Goal: Task Accomplishment & Management: Manage account settings

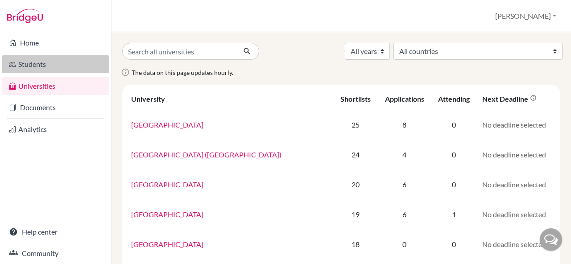
click at [67, 69] on link "Students" at bounding box center [56, 64] width 108 height 18
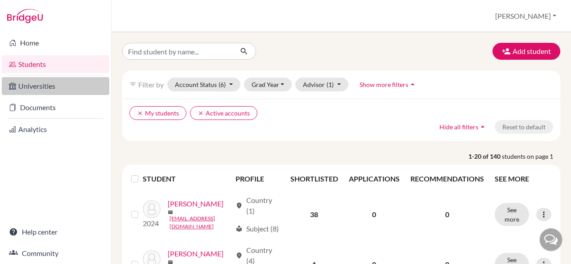
click at [62, 90] on link "Universities" at bounding box center [56, 86] width 108 height 18
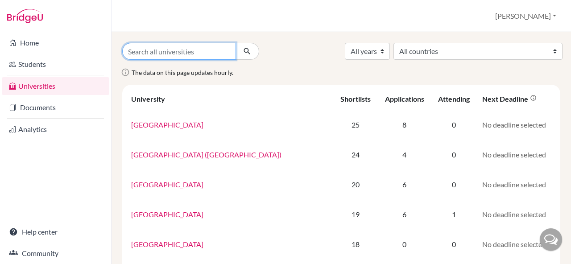
click at [167, 49] on input "Search all universities" at bounding box center [179, 51] width 114 height 17
type input "saki"
click at [236, 43] on button "submit" at bounding box center [248, 51] width 24 height 17
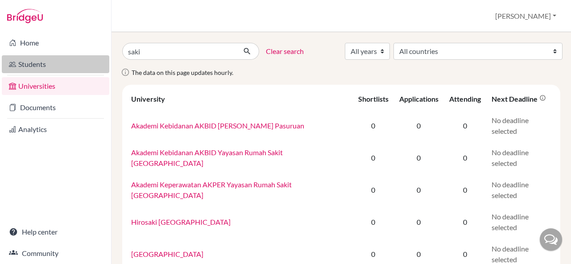
click at [64, 66] on link "Students" at bounding box center [56, 64] width 108 height 18
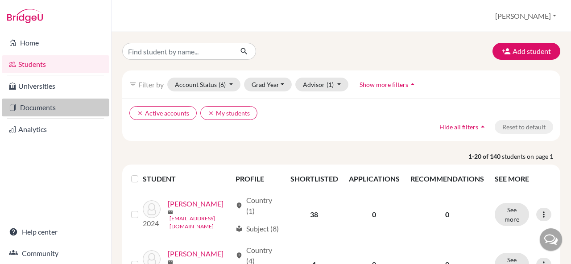
click at [62, 111] on link "Documents" at bounding box center [56, 108] width 108 height 18
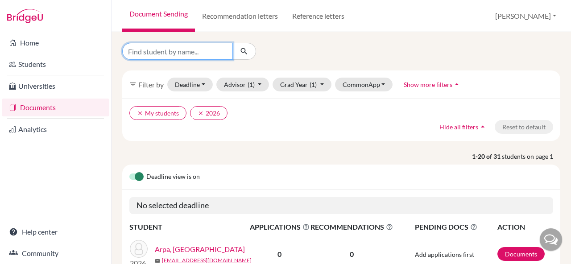
click at [176, 55] on input "Find student by name..." at bounding box center [177, 51] width 111 height 17
type input "saki"
click button "submit" at bounding box center [244, 51] width 24 height 17
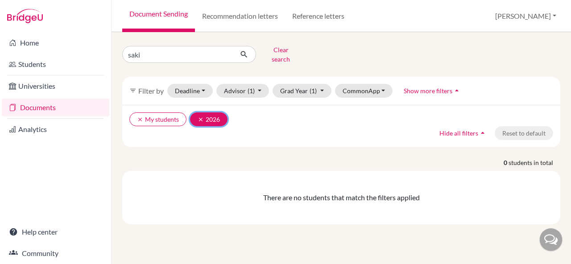
click at [201, 116] on icon "clear" at bounding box center [201, 119] width 6 height 6
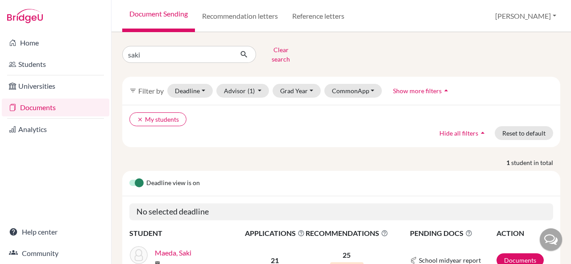
scroll to position [47, 0]
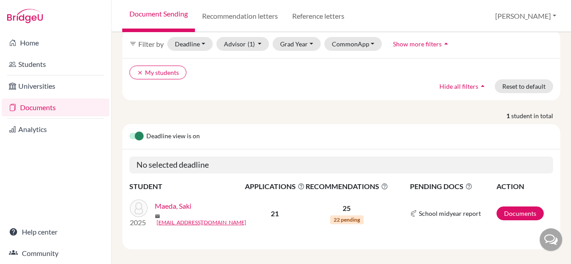
click at [180, 201] on link "Maeda, Saki" at bounding box center [173, 206] width 37 height 11
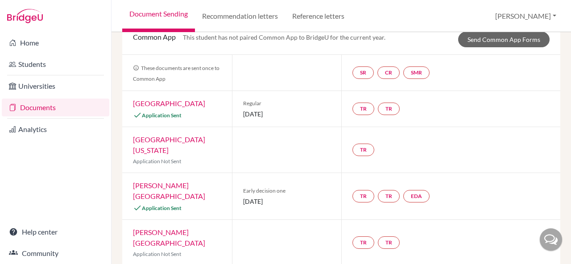
scroll to position [49, 0]
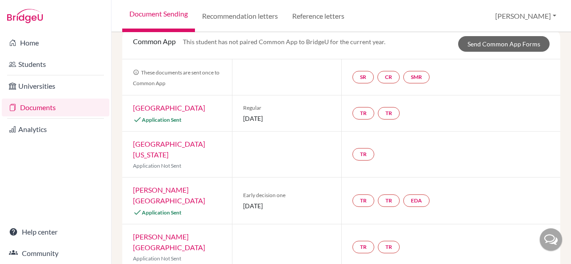
click at [172, 186] on link "Grinnell College" at bounding box center [169, 195] width 72 height 19
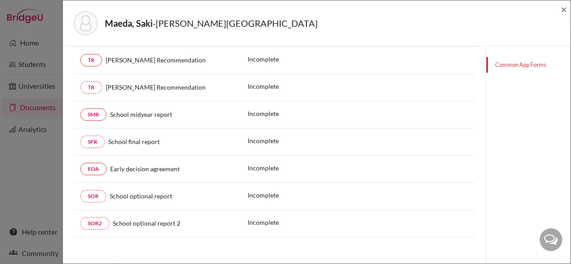
scroll to position [210, 0]
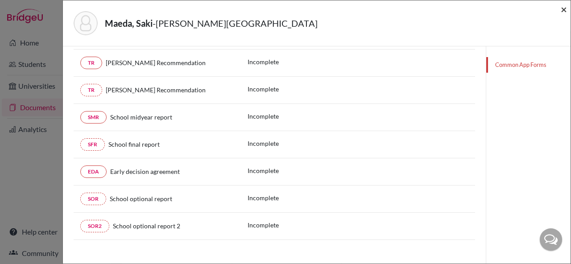
click at [564, 13] on span "×" at bounding box center [564, 9] width 6 height 13
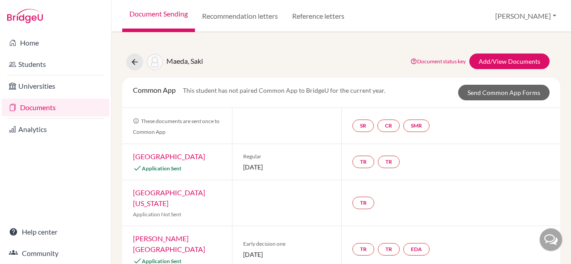
click at [175, 160] on link "Davidson College" at bounding box center [169, 156] width 72 height 8
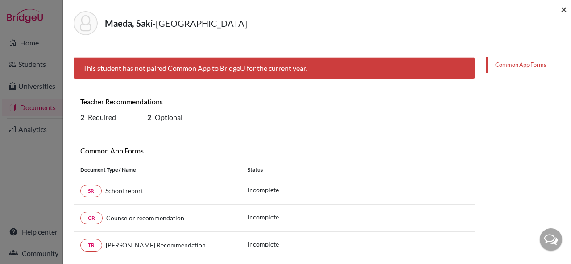
click at [564, 4] on span "×" at bounding box center [564, 9] width 6 height 13
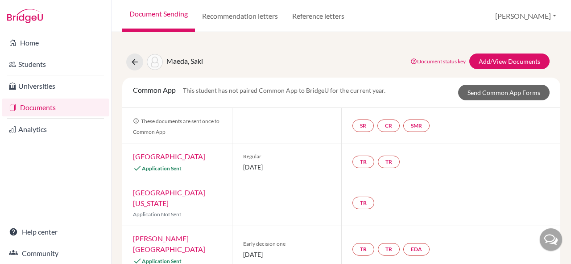
click at [46, 111] on link "Documents" at bounding box center [56, 108] width 108 height 18
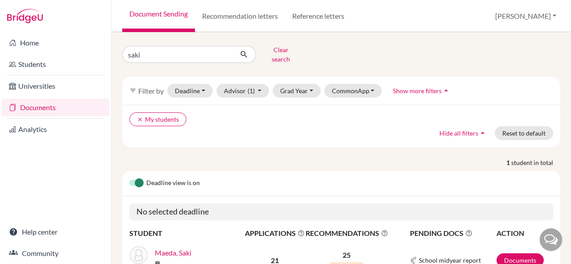
click at [36, 112] on link "Documents" at bounding box center [56, 108] width 108 height 18
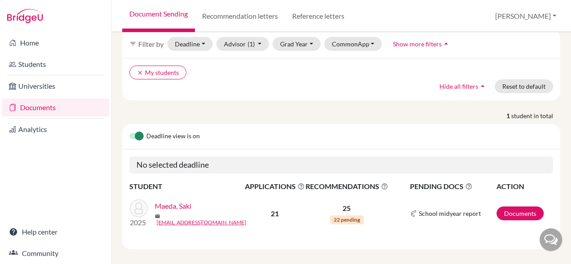
click at [171, 205] on link "Maeda, Saki" at bounding box center [173, 206] width 37 height 11
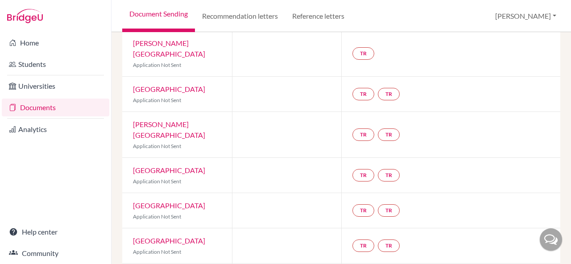
scroll to position [418, 0]
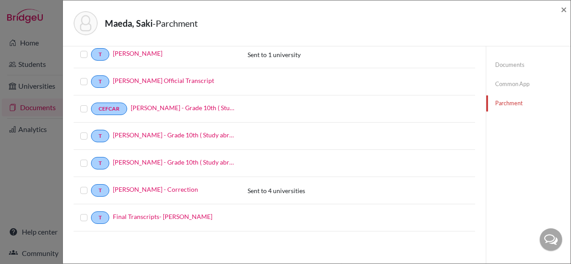
scroll to position [158, 0]
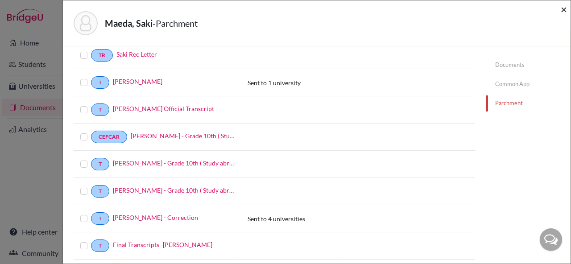
click at [565, 8] on span "×" at bounding box center [564, 9] width 6 height 13
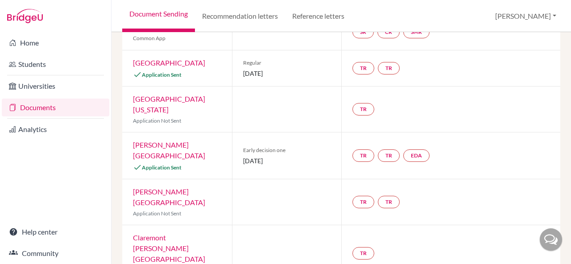
scroll to position [100, 0]
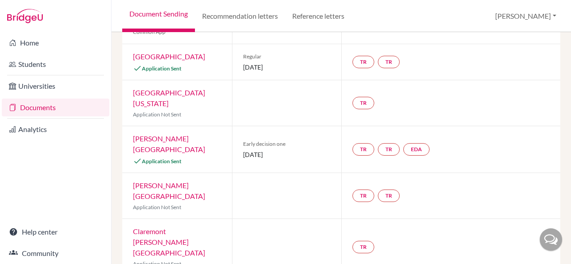
click at [163, 134] on link "Grinnell College" at bounding box center [169, 143] width 72 height 19
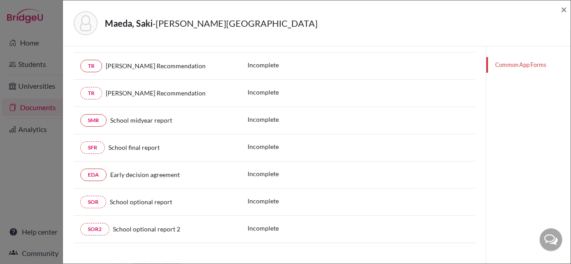
scroll to position [205, 0]
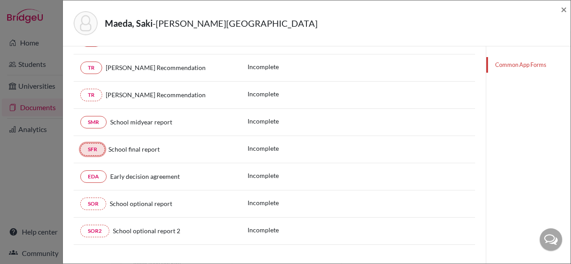
click at [95, 150] on link "SFR" at bounding box center [92, 149] width 25 height 12
click at [95, 146] on link "SFR" at bounding box center [92, 149] width 25 height 12
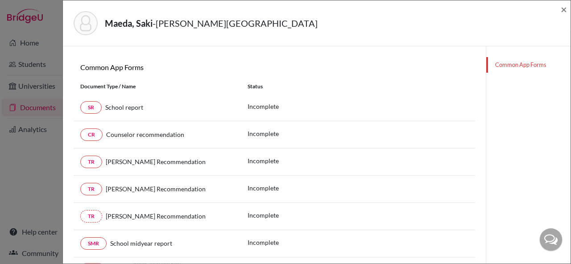
scroll to position [0, 0]
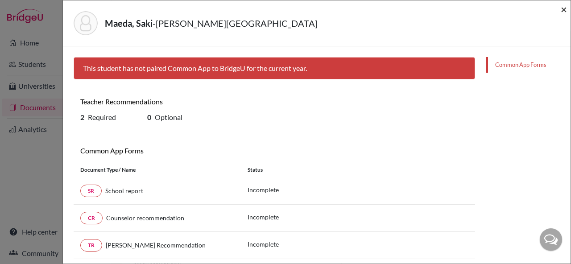
click at [562, 6] on span "×" at bounding box center [564, 9] width 6 height 13
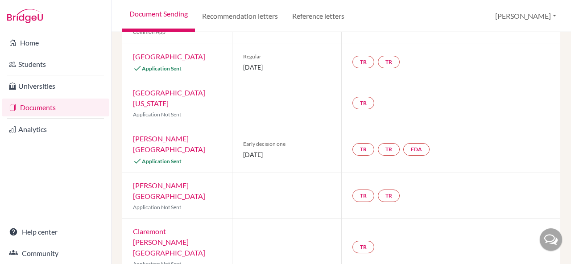
click at [38, 105] on link "Documents" at bounding box center [56, 108] width 108 height 18
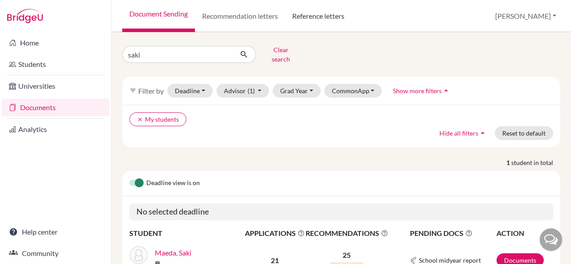
click at [308, 13] on link "Reference letters" at bounding box center [318, 16] width 66 height 32
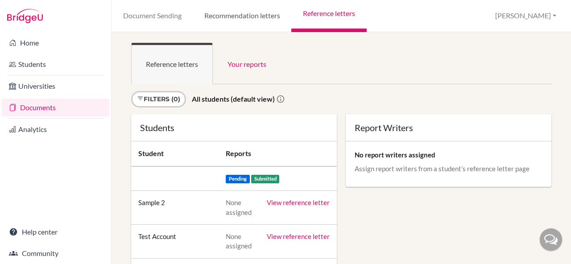
click at [255, 10] on link "Recommendation letters" at bounding box center [242, 16] width 99 height 32
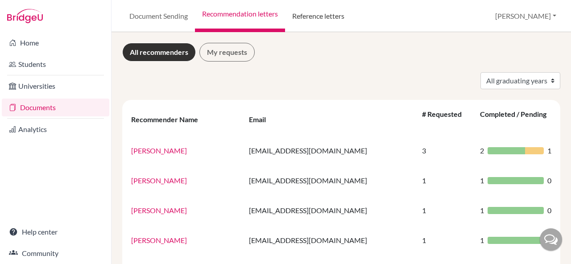
click at [328, 11] on link "Reference letters" at bounding box center [318, 16] width 66 height 32
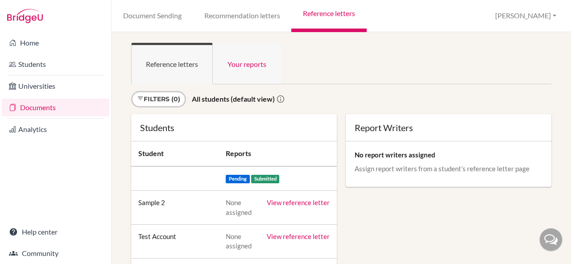
click at [253, 70] on link "Your reports" at bounding box center [247, 63] width 68 height 41
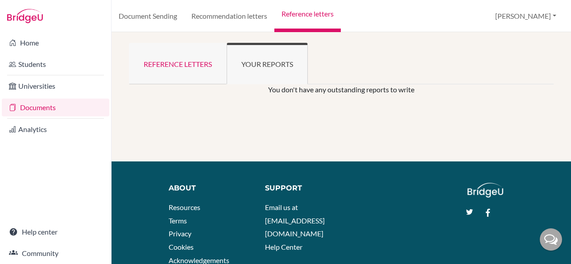
click at [207, 60] on link "Reference letters" at bounding box center [178, 63] width 98 height 41
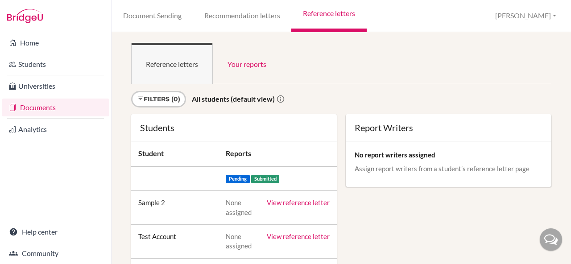
click at [222, 29] on link "Recommendation letters" at bounding box center [242, 16] width 99 height 32
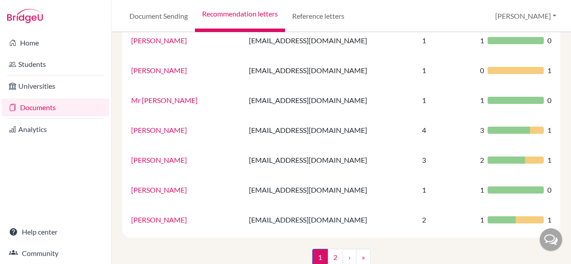
scroll to position [656, 0]
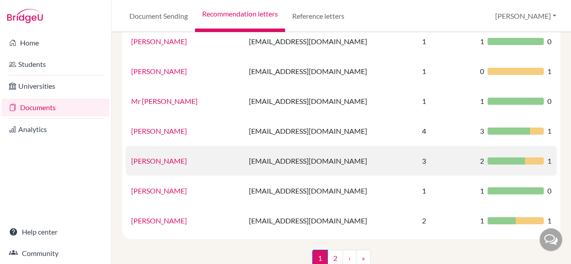
click at [160, 157] on link "[PERSON_NAME]" at bounding box center [159, 161] width 56 height 8
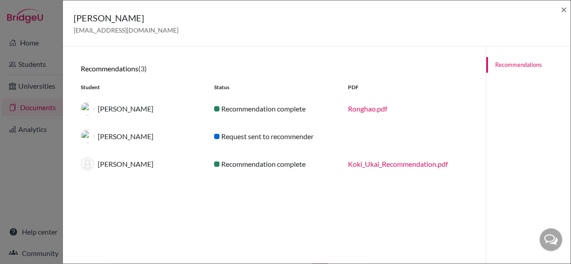
scroll to position [16, 0]
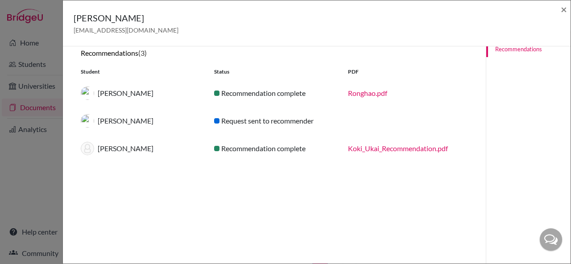
click at [107, 98] on div "Ronghao Li" at bounding box center [140, 93] width 133 height 13
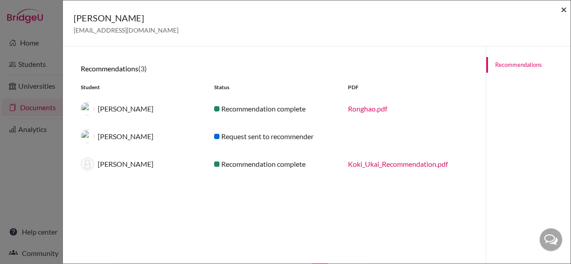
click at [563, 13] on span "×" at bounding box center [564, 9] width 6 height 13
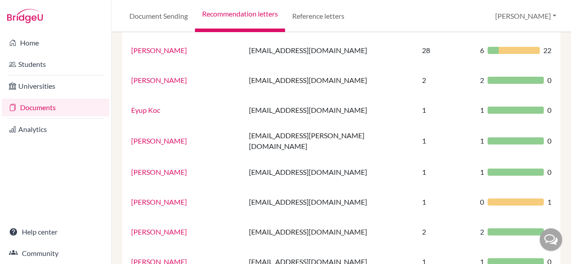
scroll to position [59, 0]
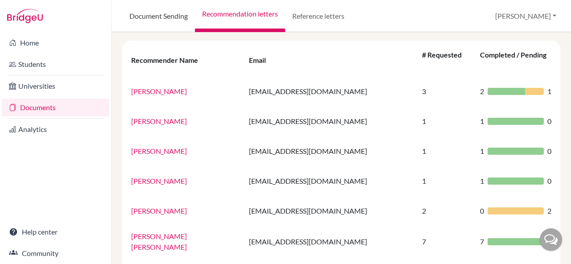
click at [152, 21] on link "Document Sending" at bounding box center [158, 16] width 73 height 32
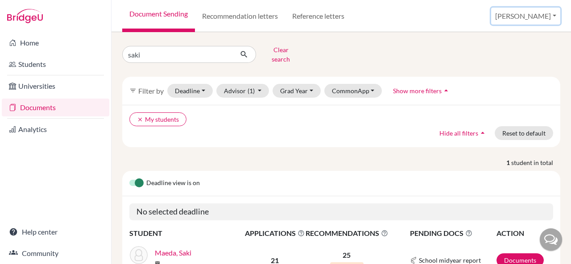
click at [520, 17] on button "[PERSON_NAME]" at bounding box center [525, 16] width 69 height 17
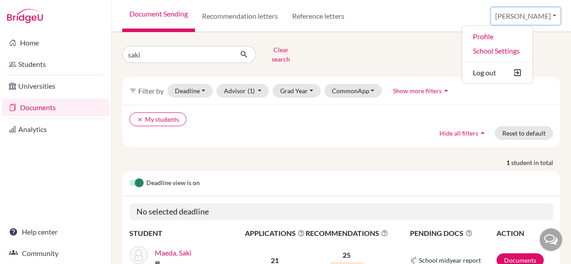
click at [520, 17] on button "[PERSON_NAME]" at bounding box center [525, 16] width 69 height 17
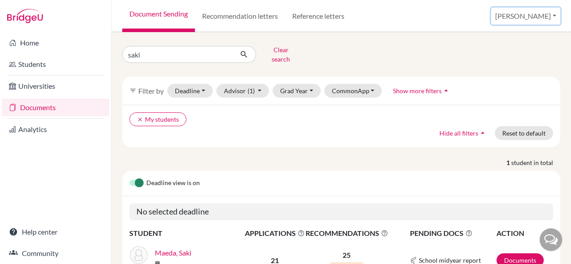
click at [520, 17] on button "[PERSON_NAME]" at bounding box center [525, 16] width 69 height 17
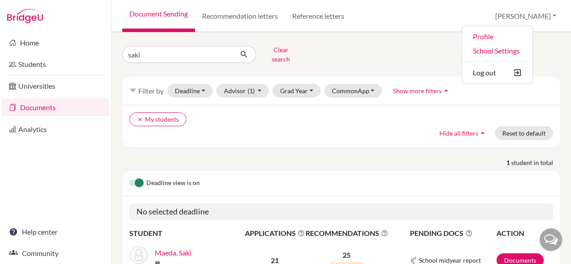
click at [437, 50] on div "saki Clear search" at bounding box center [341, 54] width 451 height 23
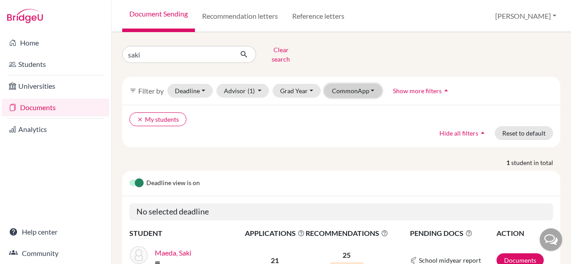
click at [335, 88] on button "CommonApp" at bounding box center [353, 91] width 58 height 14
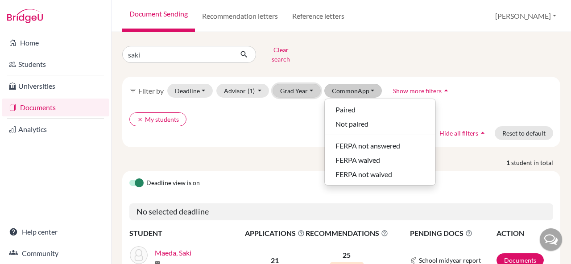
click at [304, 86] on button "Grad Year" at bounding box center [297, 91] width 48 height 14
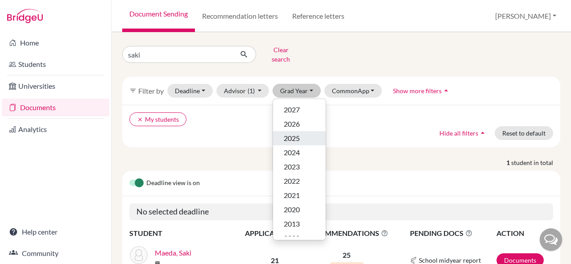
click at [292, 135] on span "2025" at bounding box center [292, 138] width 16 height 11
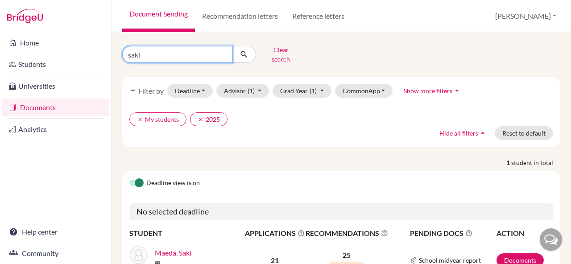
click at [182, 51] on input "saki" at bounding box center [177, 54] width 111 height 17
click at [223, 51] on input "saki" at bounding box center [177, 54] width 111 height 17
click at [244, 55] on icon "submit" at bounding box center [244, 54] width 9 height 9
click at [245, 55] on icon "submit" at bounding box center [244, 54] width 9 height 9
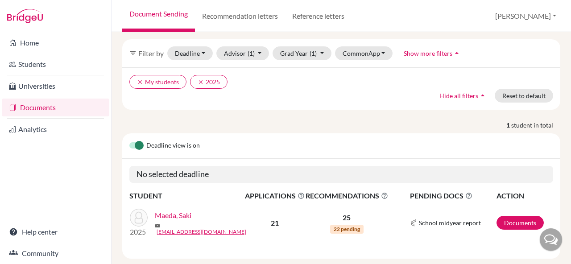
scroll to position [47, 0]
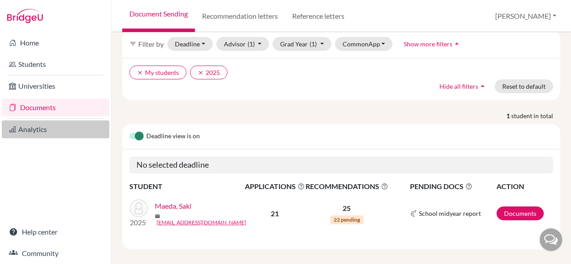
click at [29, 136] on link "Analytics" at bounding box center [56, 129] width 108 height 18
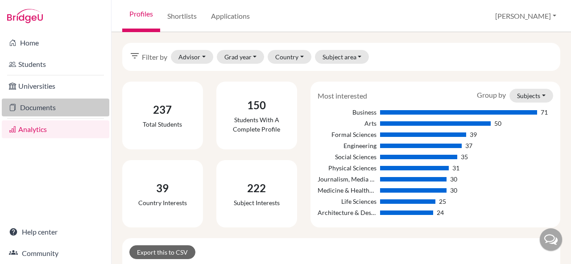
click at [72, 114] on link "Documents" at bounding box center [56, 108] width 108 height 18
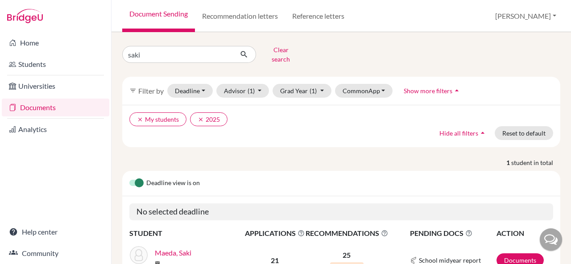
click at [199, 60] on div "saki Clear search filter_list Filter by Deadline - Select a date range Or doubl…" at bounding box center [341, 169] width 438 height 253
click at [193, 54] on input "saki" at bounding box center [177, 54] width 111 height 17
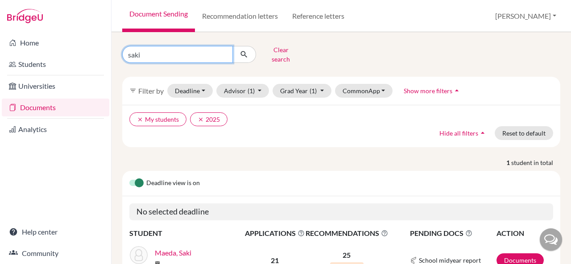
click at [193, 54] on input "saki" at bounding box center [177, 54] width 111 height 17
type input "koki ukai"
click button "submit" at bounding box center [244, 54] width 24 height 17
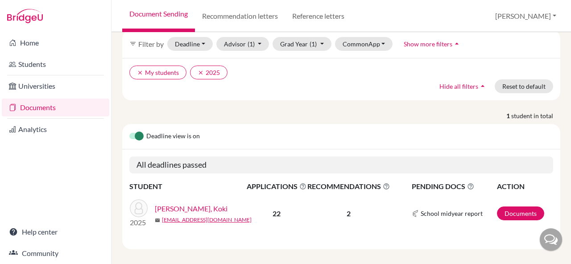
scroll to position [46, 0]
click at [174, 204] on link "[PERSON_NAME], Koki" at bounding box center [191, 209] width 73 height 11
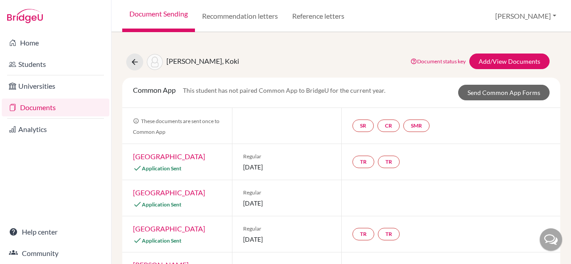
scroll to position [18, 0]
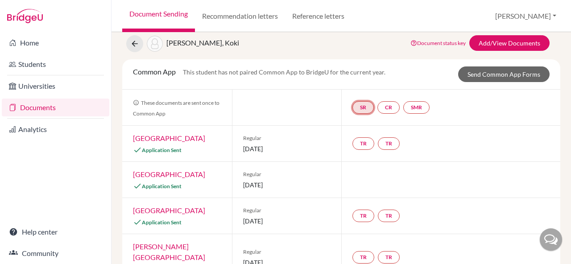
click at [403, 101] on link "SR" at bounding box center [416, 107] width 26 height 12
click at [355, 86] on small "Incomplete" at bounding box center [362, 89] width 41 height 8
click at [351, 64] on h3 "School report" at bounding box center [363, 64] width 52 height 16
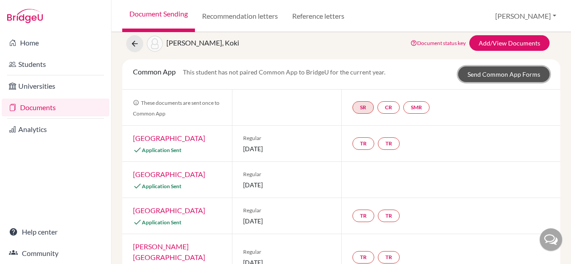
click at [491, 70] on link "Send Common App Forms" at bounding box center [503, 74] width 91 height 16
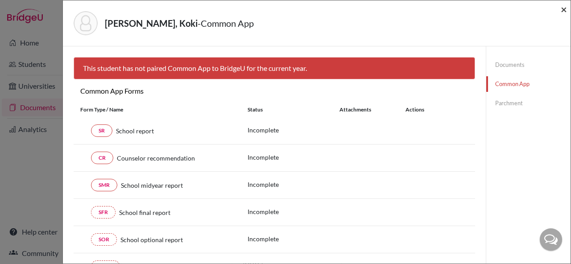
click at [566, 11] on span "×" at bounding box center [564, 9] width 6 height 13
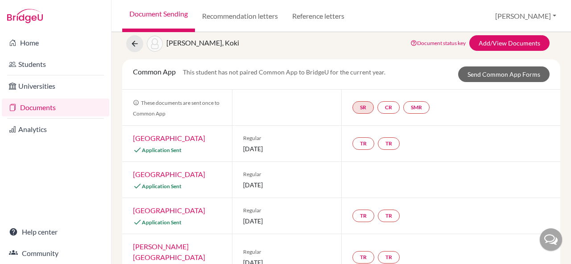
click at [144, 43] on div "Ukai, Koki" at bounding box center [182, 43] width 113 height 17
click at [139, 43] on icon at bounding box center [134, 43] width 9 height 9
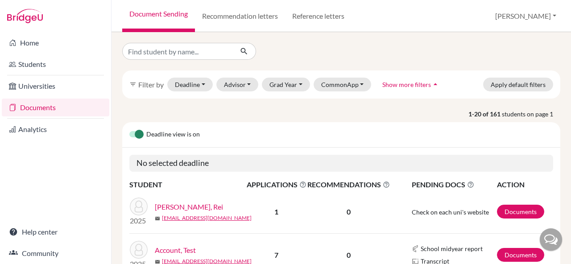
click at [112, 158] on div "filter_list Filter by Deadline - Select a date range Or double click for a sing…" at bounding box center [341, 148] width 459 height 232
click at [123, 174] on div "No selected deadline" at bounding box center [341, 163] width 438 height 31
click at [115, 183] on div "filter_list Filter by Deadline - Select a date range Or double click for a sing…" at bounding box center [341, 148] width 459 height 232
click at [104, 195] on div "Home Students Universities Documents Analytics Help center Community" at bounding box center [55, 148] width 111 height 232
click at [113, 206] on div "filter_list Filter by Deadline - Select a date range Or double click for a sing…" at bounding box center [341, 148] width 459 height 232
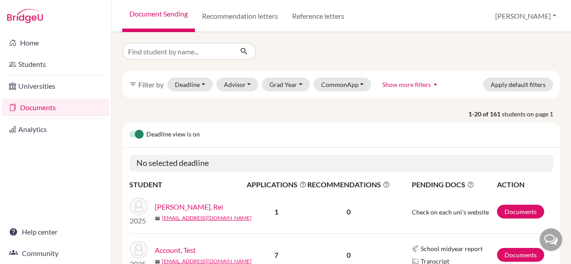
click at [125, 223] on div "2025" at bounding box center [139, 212] width 32 height 29
click at [117, 226] on div "Deadline view is on No selected deadline STUDENT APPLICATIONS The displayed num…" at bounding box center [341, 206] width 451 height 169
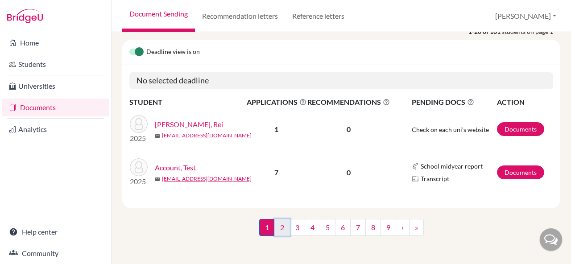
click at [281, 229] on link "2" at bounding box center [282, 227] width 16 height 17
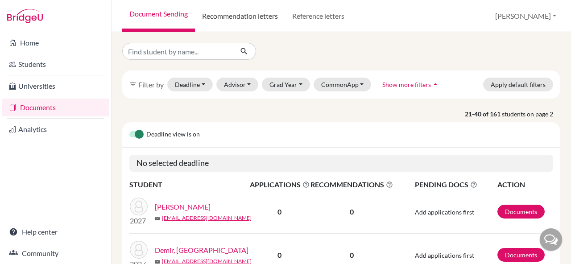
click at [223, 19] on link "Recommendation letters" at bounding box center [240, 16] width 90 height 32
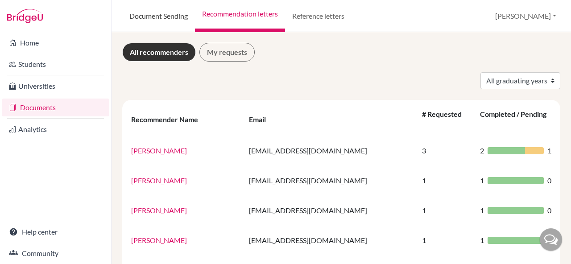
click at [164, 16] on link "Document Sending" at bounding box center [158, 16] width 73 height 32
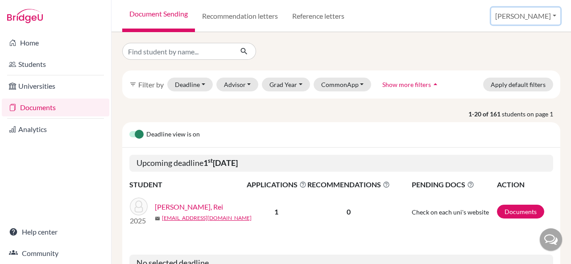
click at [540, 17] on button "[PERSON_NAME]" at bounding box center [525, 16] width 69 height 17
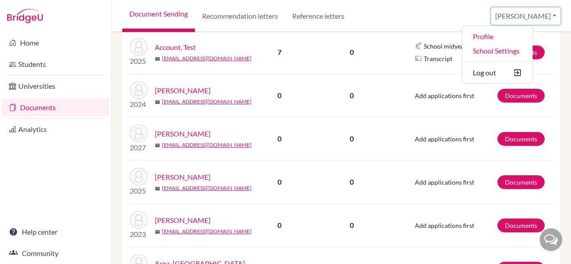
scroll to position [260, 0]
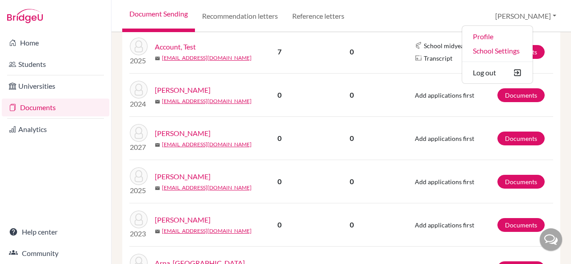
click at [379, 153] on td "0" at bounding box center [351, 138] width 83 height 43
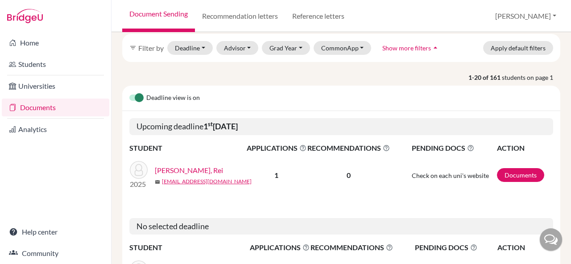
scroll to position [0, 0]
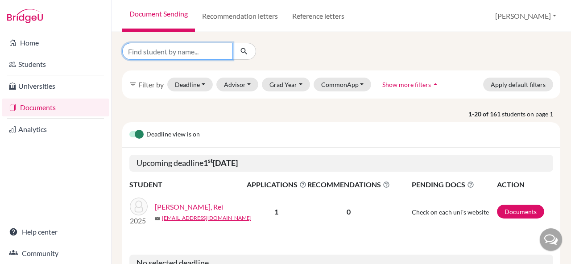
click at [167, 48] on input "Find student by name..." at bounding box center [177, 51] width 111 height 17
